Goal: Download file/media

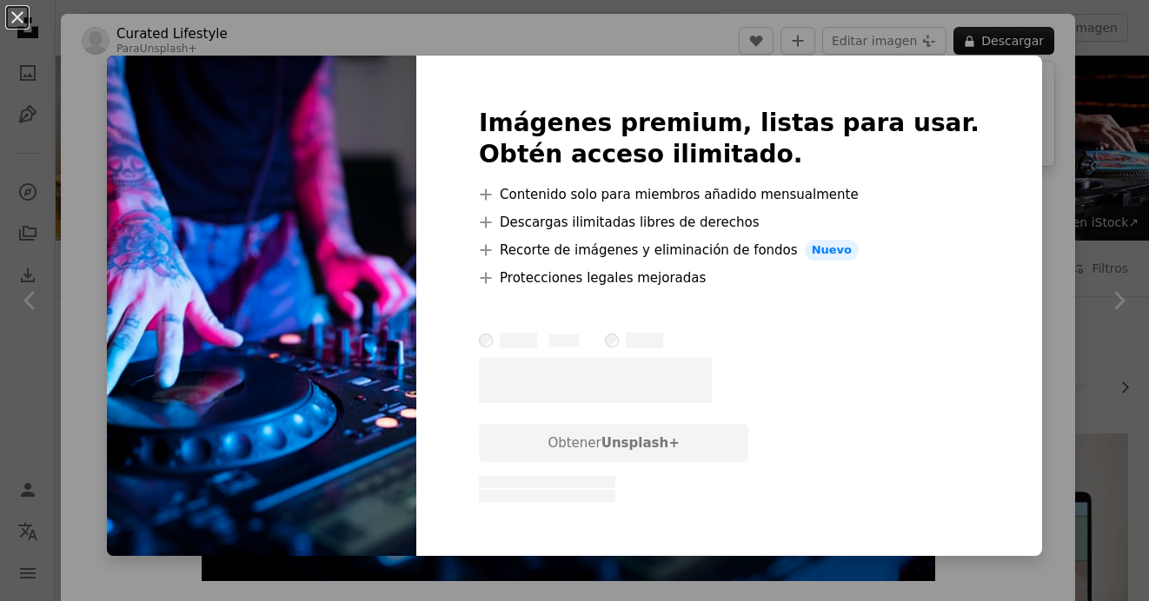
scroll to position [1423, 0]
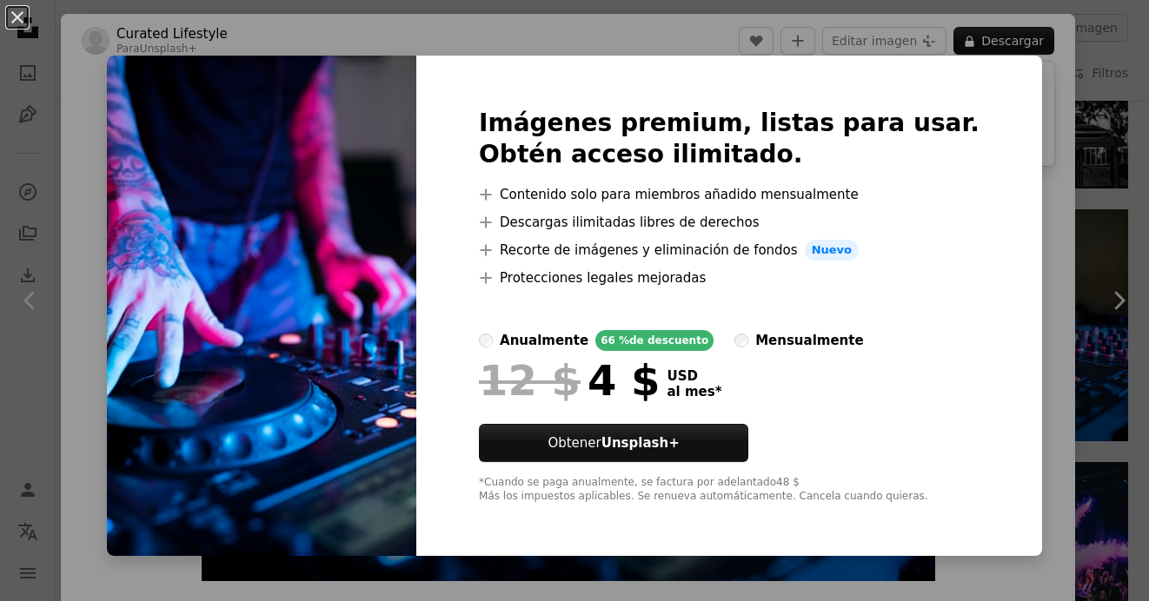
click at [1015, 156] on div "An X shape Imágenes premium, listas para usar. Obtén acceso ilimitado. A plus s…" at bounding box center [574, 300] width 1149 height 601
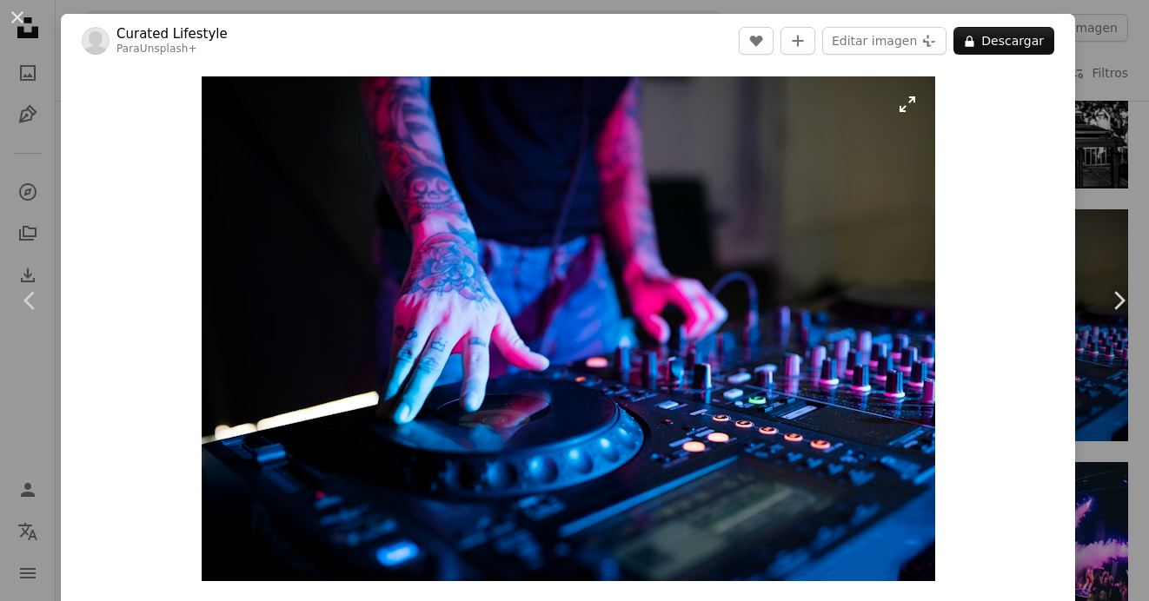
click at [663, 264] on img "Ampliar en esta imagen" at bounding box center [568, 328] width 733 height 505
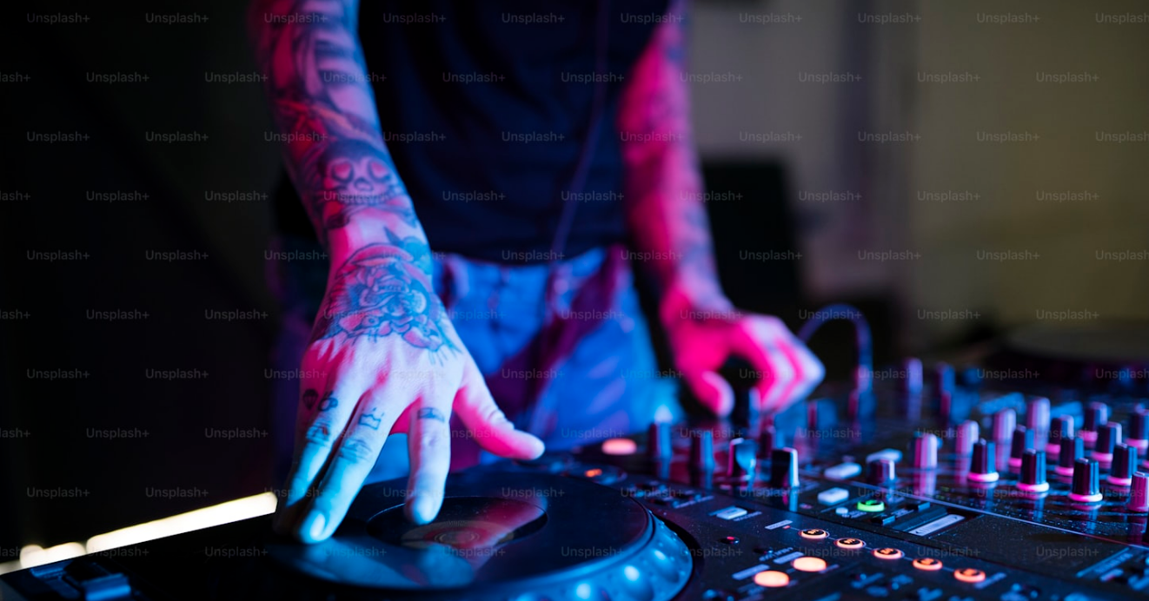
scroll to position [90, 0]
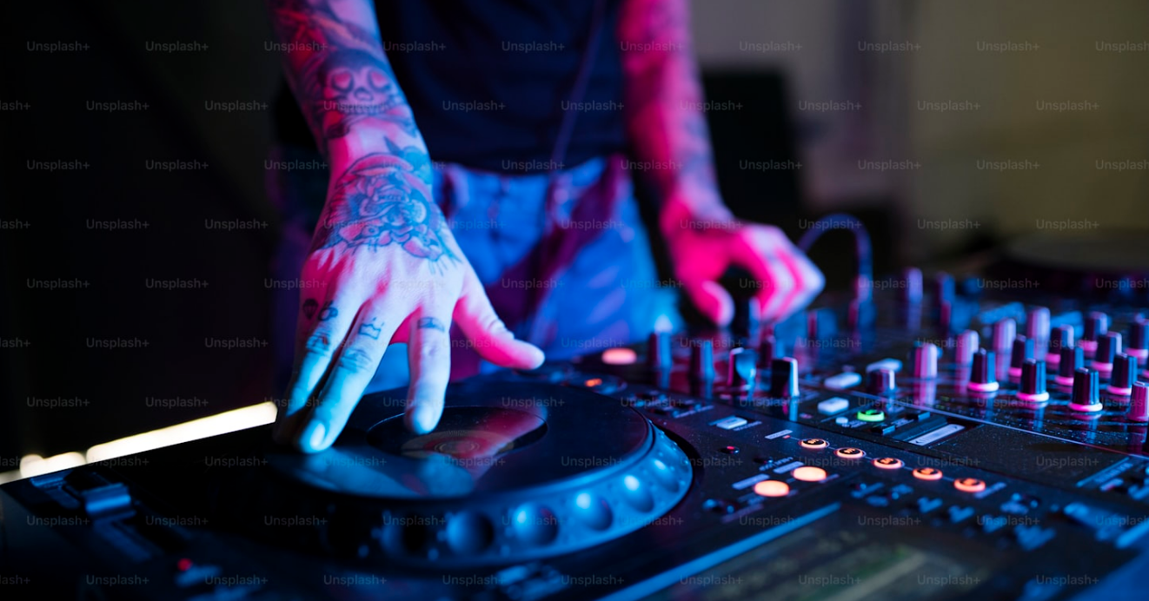
drag, startPoint x: 663, startPoint y: 264, endPoint x: 679, endPoint y: 186, distance: 79.7
click at [680, 184] on img "Reducir el zoom en esta imagen" at bounding box center [574, 304] width 1150 height 791
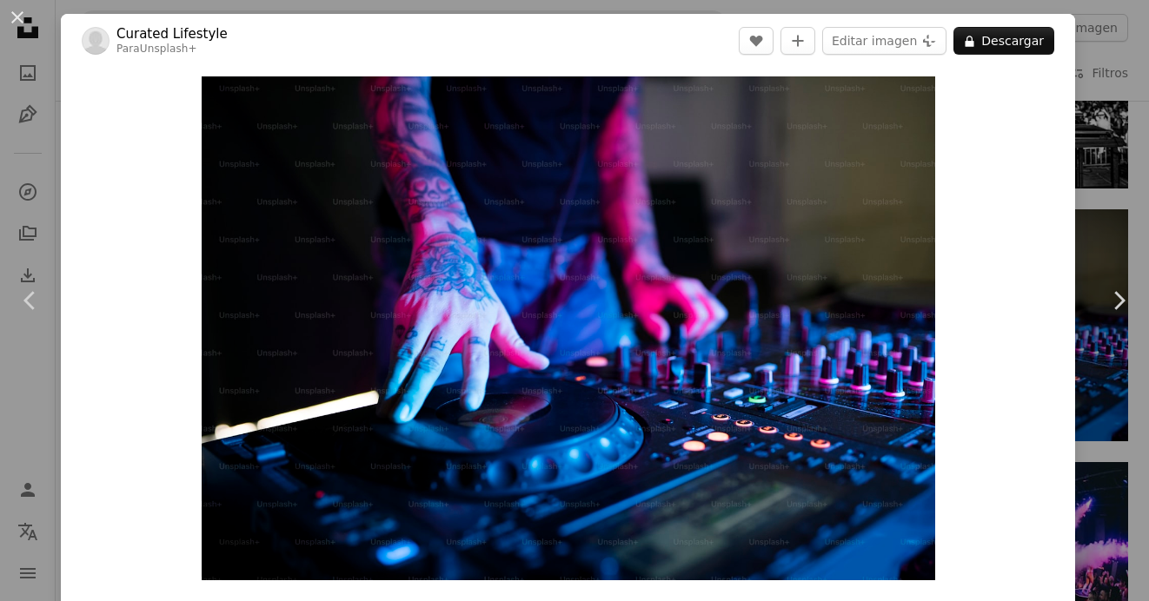
click at [973, 173] on div "Zoom in" at bounding box center [568, 328] width 1014 height 521
drag, startPoint x: 764, startPoint y: 261, endPoint x: 1123, endPoint y: 108, distance: 390.1
click at [1123, 108] on div "An X shape Chevron left Chevron right Curated Lifestyle Para Unsplash+ A heart …" at bounding box center [574, 300] width 1149 height 601
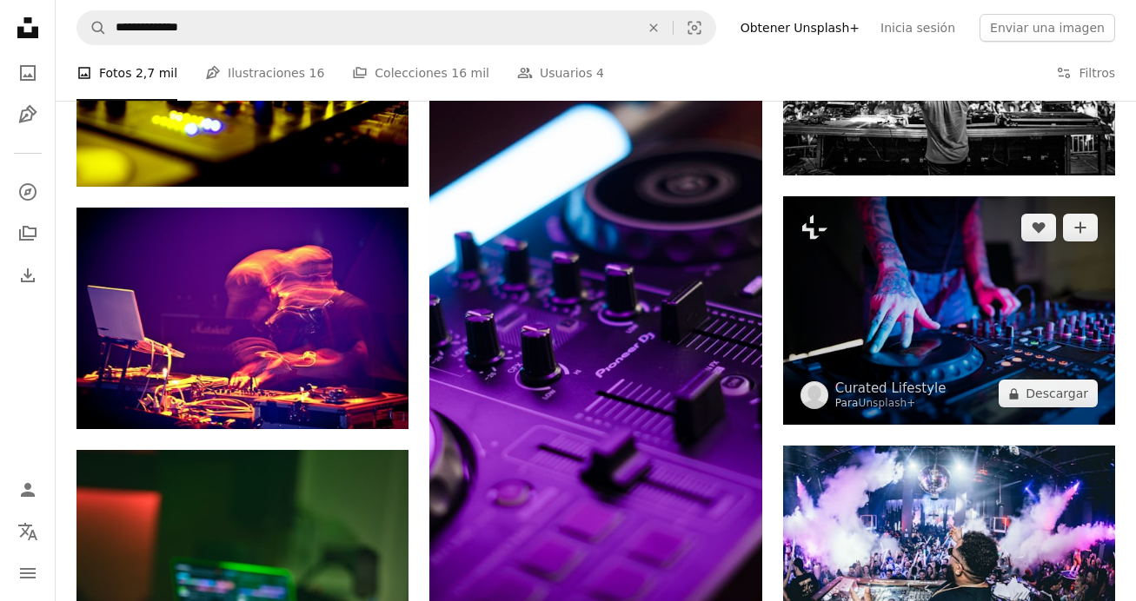
click at [981, 301] on img at bounding box center [949, 310] width 332 height 229
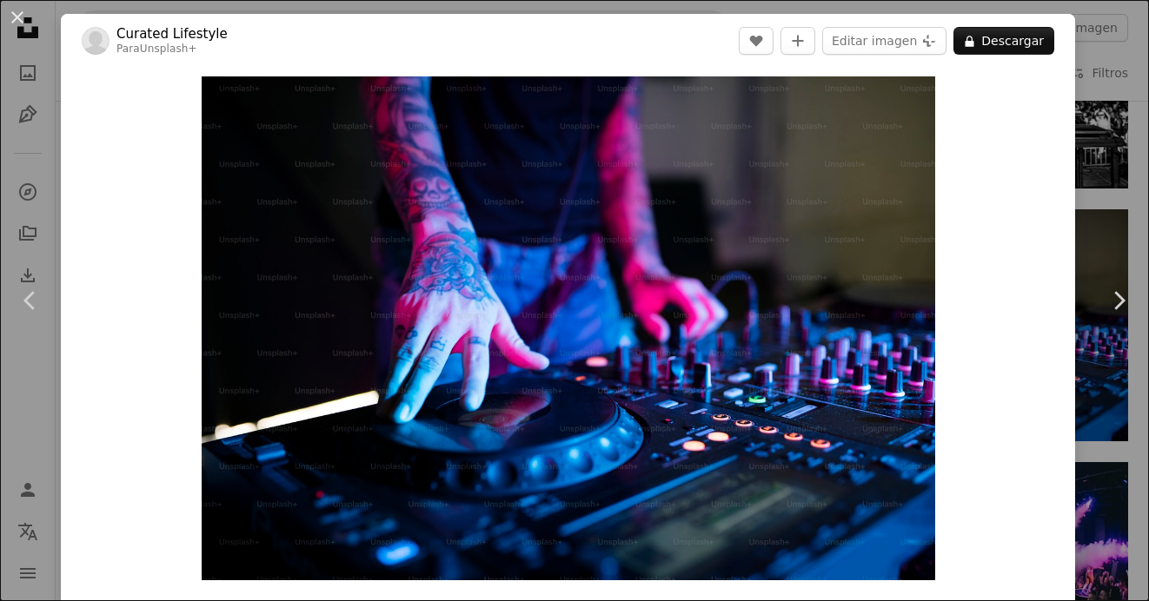
click at [1115, 127] on div "An X shape Chevron left Chevron right Curated Lifestyle Para Unsplash+ A heart …" at bounding box center [574, 300] width 1149 height 601
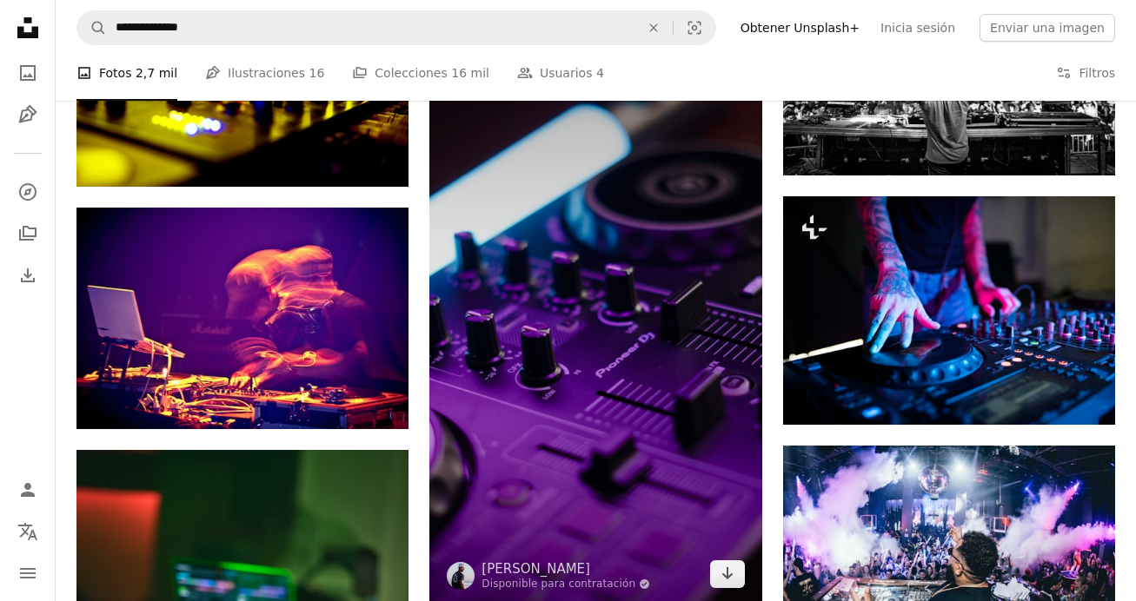
click at [641, 310] on img at bounding box center [595, 310] width 332 height 591
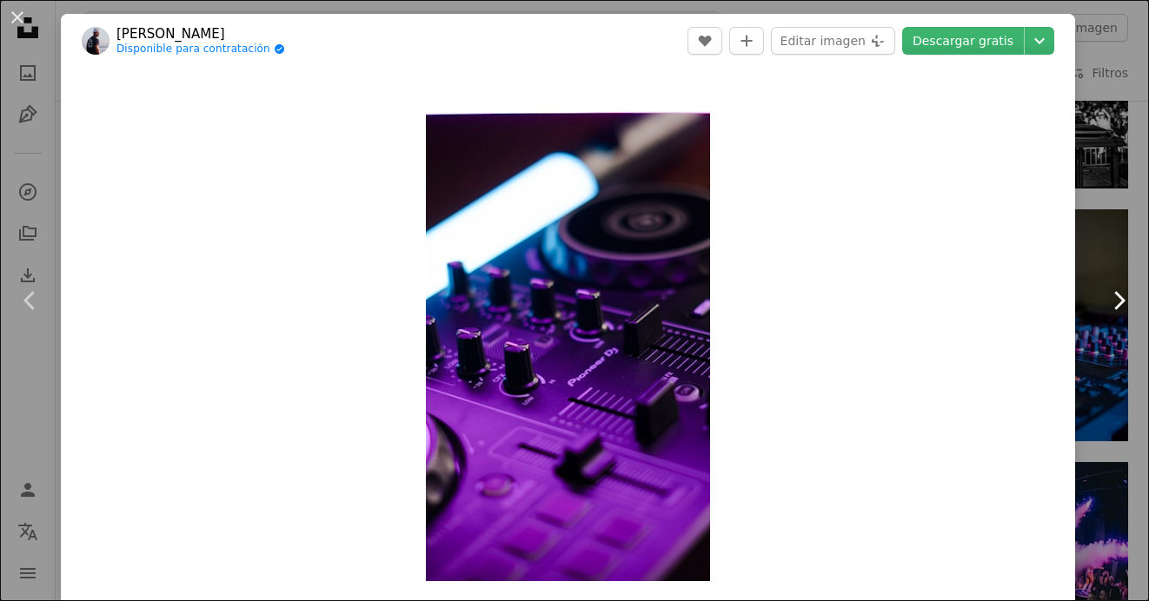
click at [1099, 239] on link "Chevron right" at bounding box center [1118, 300] width 61 height 167
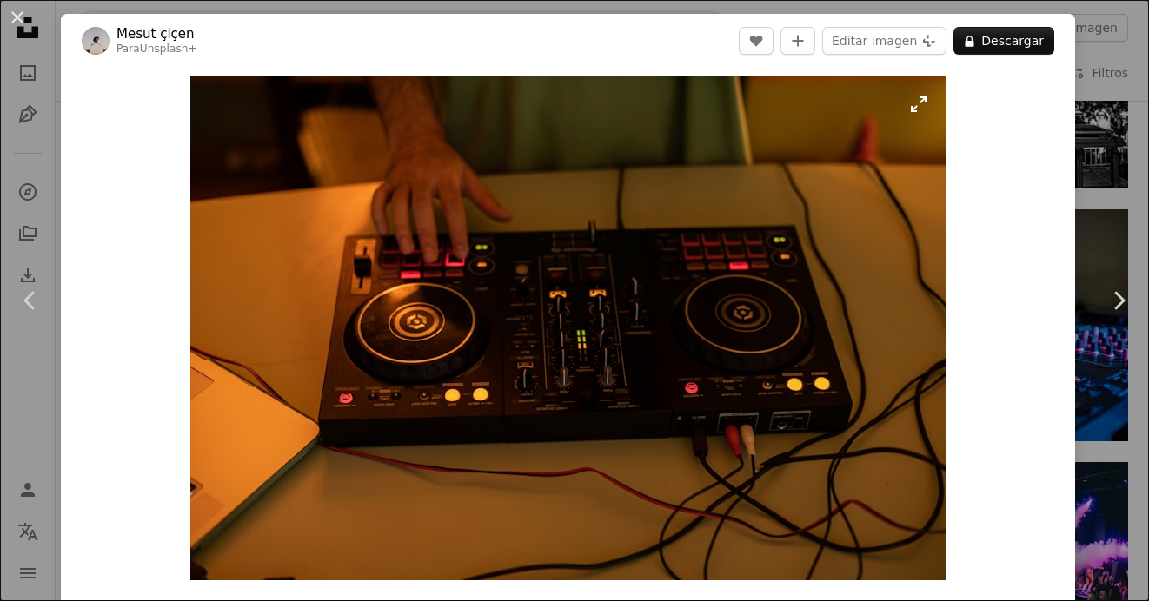
drag, startPoint x: 315, startPoint y: 212, endPoint x: 262, endPoint y: 170, distance: 67.4
click at [262, 170] on img "Ampliar en esta imagen" at bounding box center [568, 328] width 756 height 504
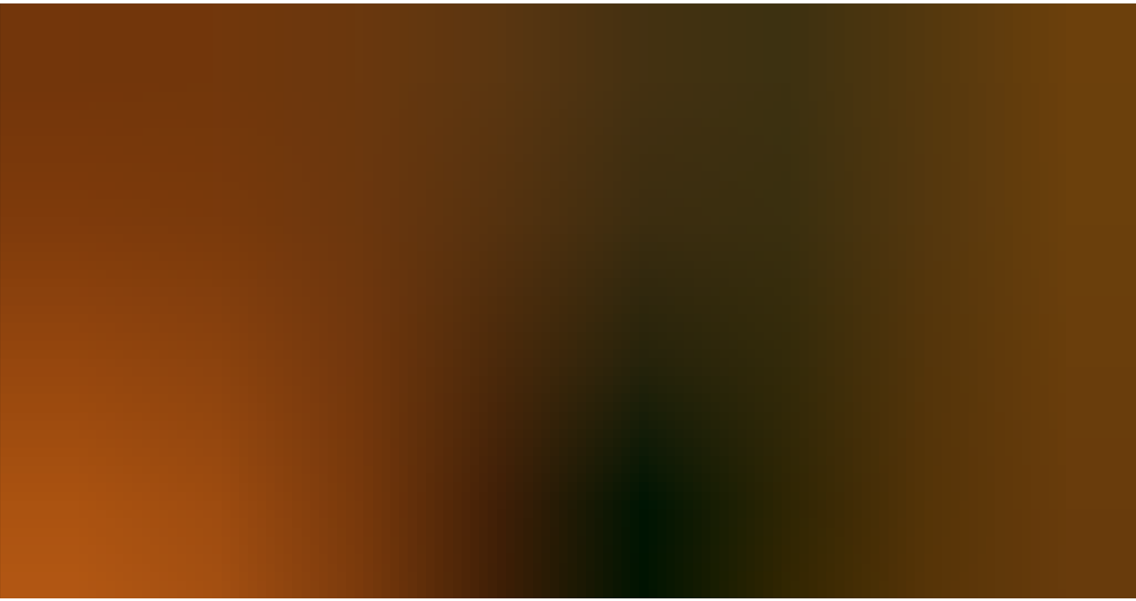
scroll to position [78, 0]
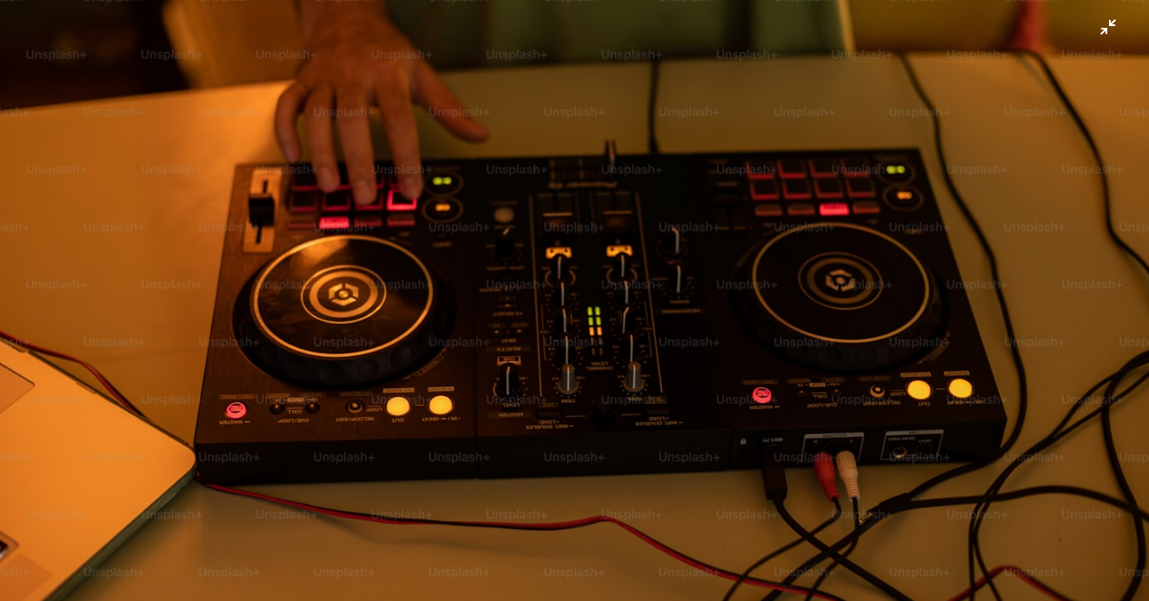
click at [101, 57] on img "Reducir el zoom en esta imagen" at bounding box center [574, 304] width 1150 height 767
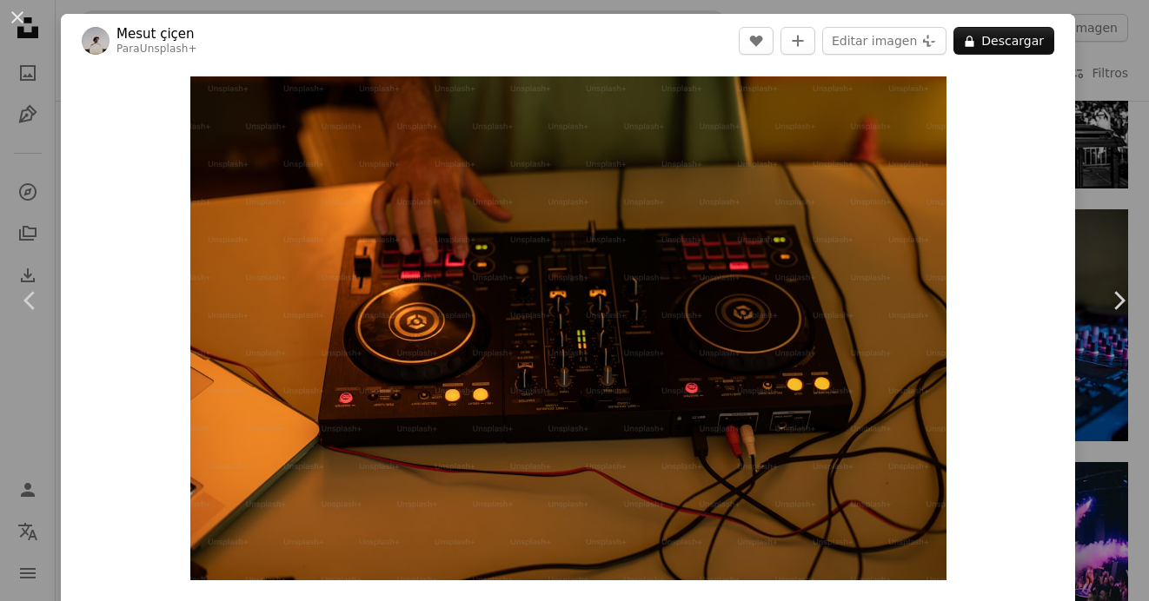
drag, startPoint x: 13, startPoint y: 17, endPoint x: 83, endPoint y: 34, distance: 72.5
click at [14, 17] on button "An X shape" at bounding box center [17, 17] width 21 height 21
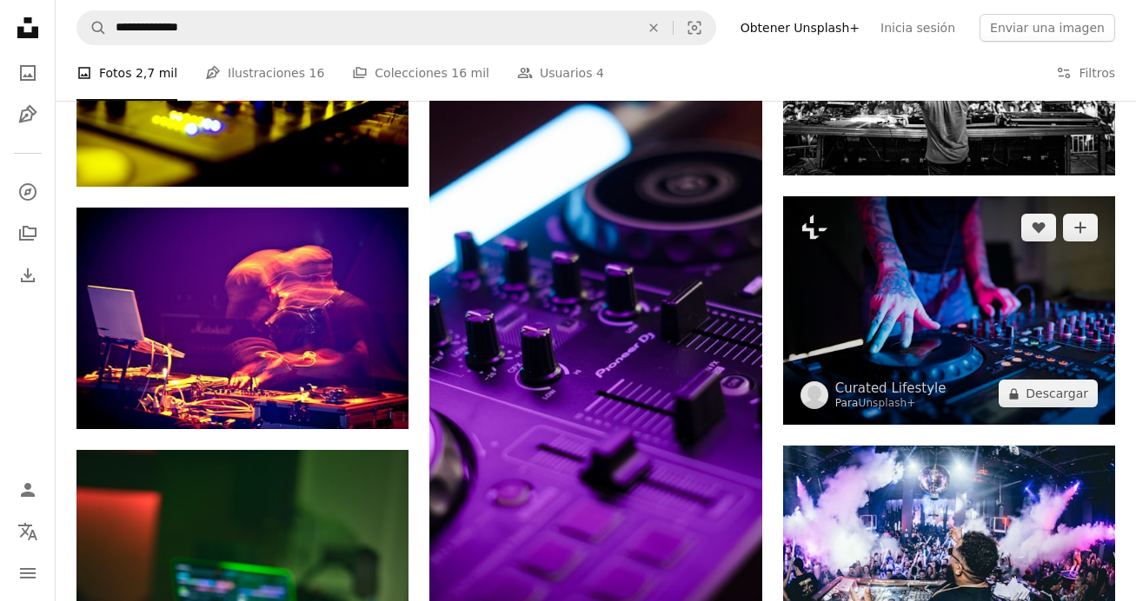
click at [858, 285] on img at bounding box center [949, 310] width 332 height 229
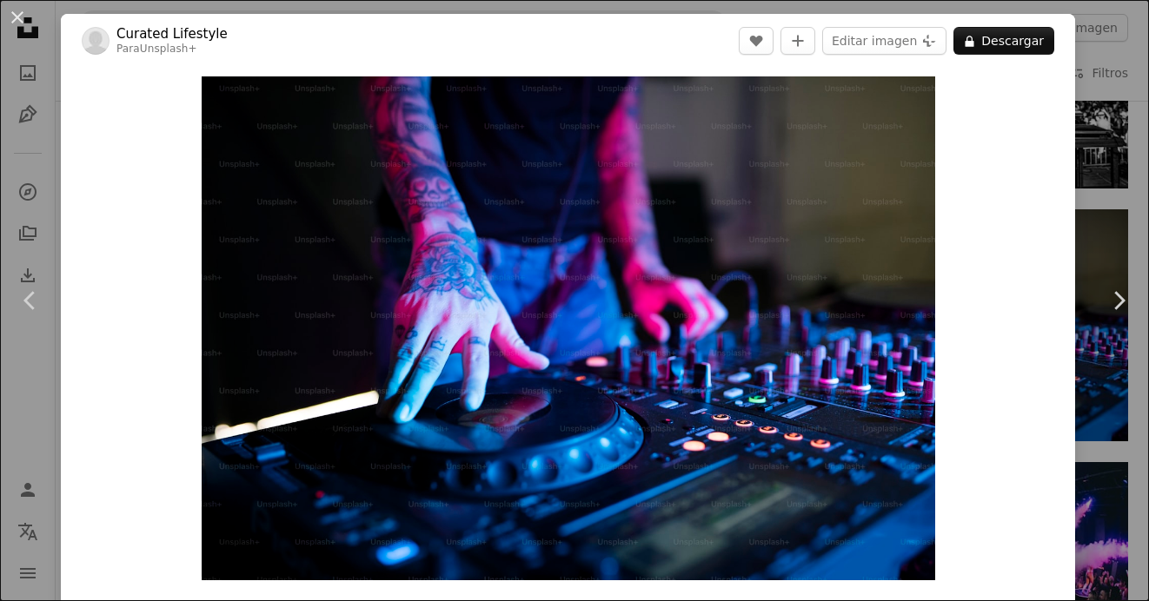
click at [1080, 282] on div "An X shape Chevron left Chevron right Curated Lifestyle Para Unsplash+ A heart …" at bounding box center [574, 300] width 1149 height 601
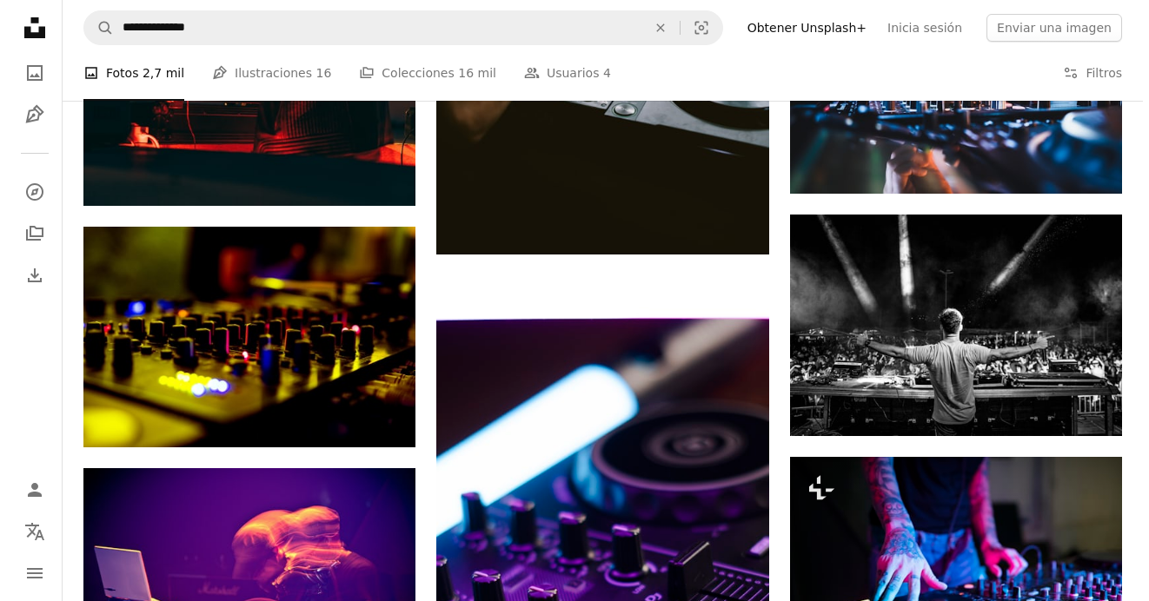
scroll to position [1374, 0]
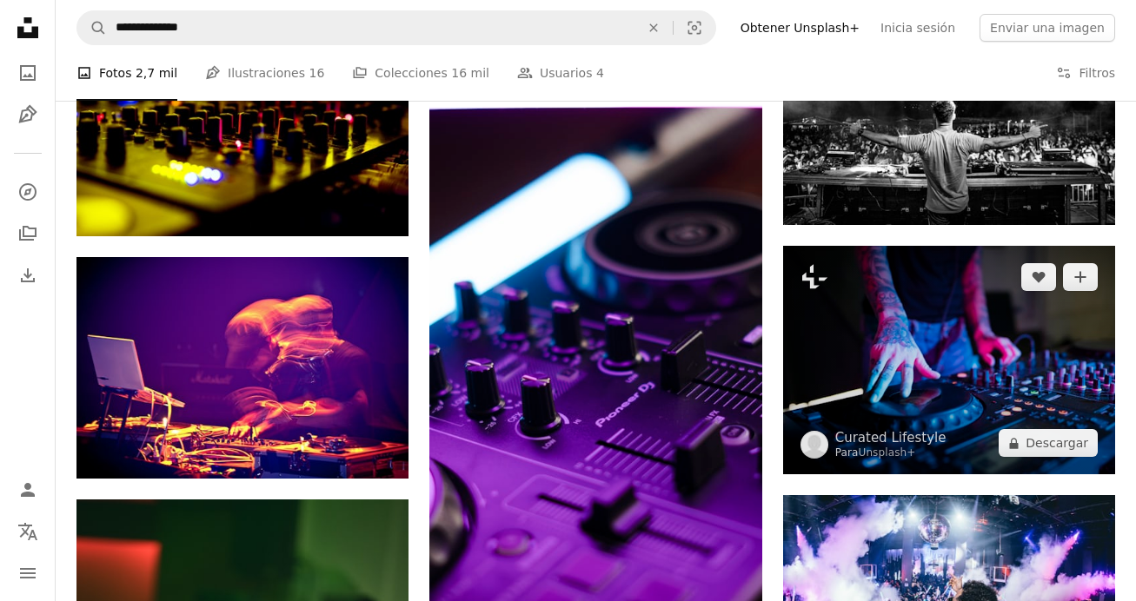
drag, startPoint x: 980, startPoint y: 385, endPoint x: 1031, endPoint y: 365, distance: 55.0
click at [1031, 365] on img at bounding box center [949, 360] width 332 height 229
